Goal: Obtain resource: Obtain resource

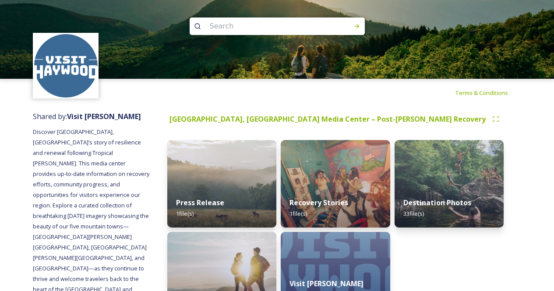
scroll to position [58, 0]
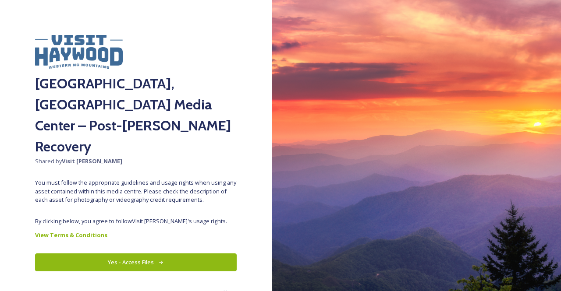
click at [114, 254] on button "Yes - Access Files" at bounding box center [136, 263] width 202 height 18
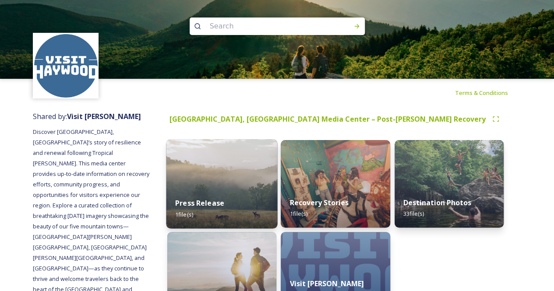
click at [229, 179] on img at bounding box center [221, 183] width 111 height 89
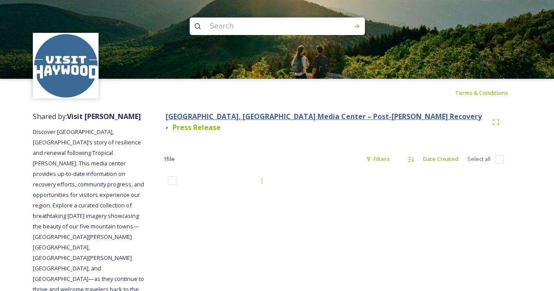
click at [343, 118] on strong "[GEOGRAPHIC_DATA], [GEOGRAPHIC_DATA] Media Center – Post-[PERSON_NAME] Recovery" at bounding box center [324, 117] width 316 height 10
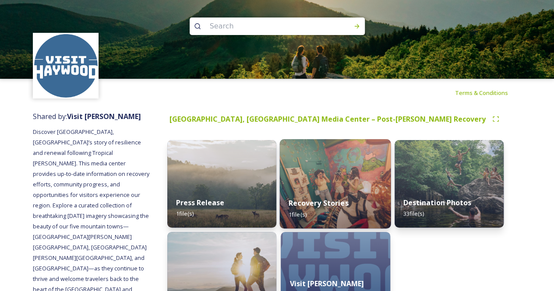
click at [372, 182] on img at bounding box center [335, 183] width 111 height 89
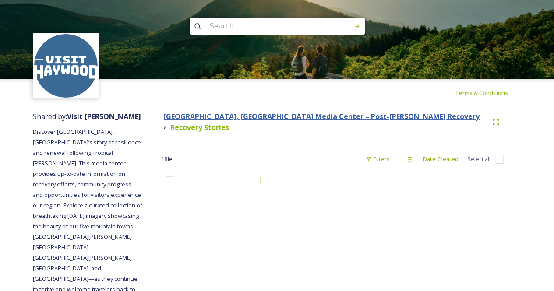
click at [329, 116] on strong "[GEOGRAPHIC_DATA], [GEOGRAPHIC_DATA] Media Center – Post-[PERSON_NAME] Recovery" at bounding box center [321, 117] width 316 height 10
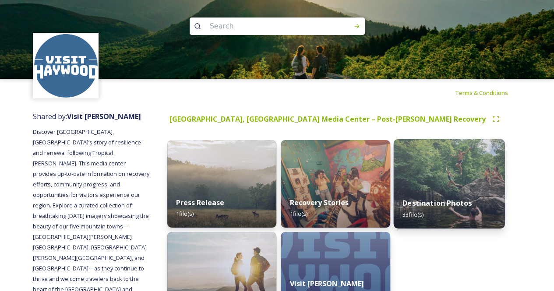
click at [443, 198] on div "Destination Photos 33 file(s)" at bounding box center [448, 209] width 111 height 40
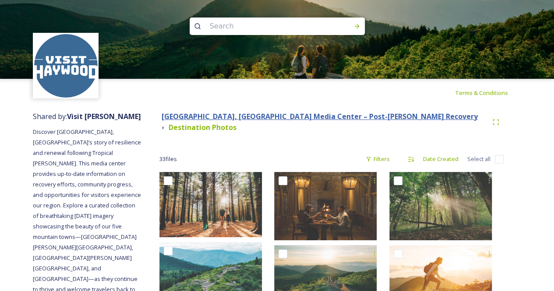
click at [326, 114] on strong "[GEOGRAPHIC_DATA], [GEOGRAPHIC_DATA] Media Center – Post-[PERSON_NAME] Recovery" at bounding box center [320, 117] width 316 height 10
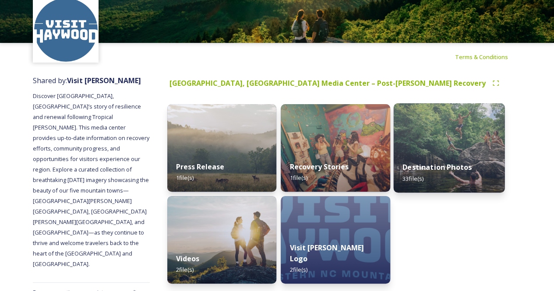
scroll to position [58, 0]
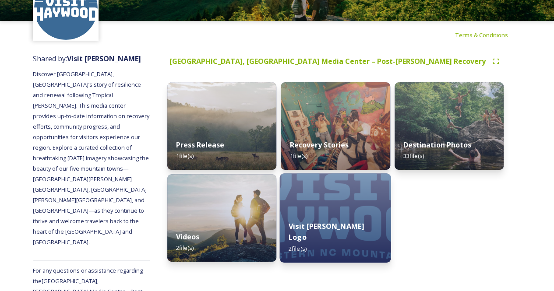
click at [345, 214] on img at bounding box center [335, 218] width 111 height 89
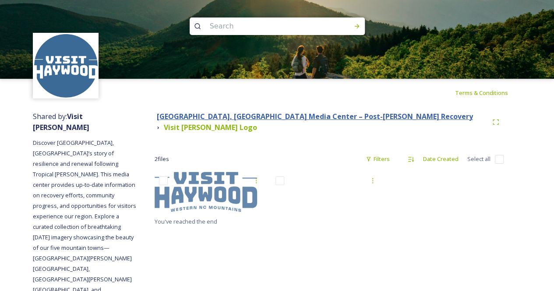
click at [336, 121] on strong "[GEOGRAPHIC_DATA], [GEOGRAPHIC_DATA] Media Center – Post-[PERSON_NAME] Recovery" at bounding box center [315, 117] width 316 height 10
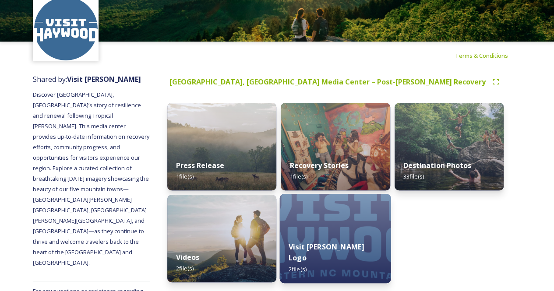
scroll to position [58, 0]
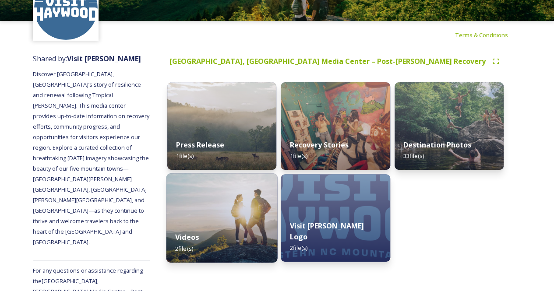
click at [247, 234] on div "Videos 2 file(s)" at bounding box center [221, 243] width 111 height 40
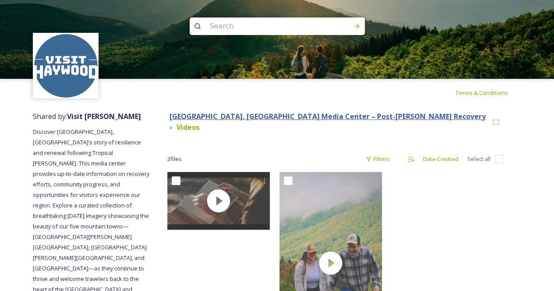
click at [274, 121] on strong "[GEOGRAPHIC_DATA], [GEOGRAPHIC_DATA] Media Center – Post-[PERSON_NAME] Recovery" at bounding box center [328, 117] width 316 height 10
